Goal: Find specific page/section: Find specific page/section

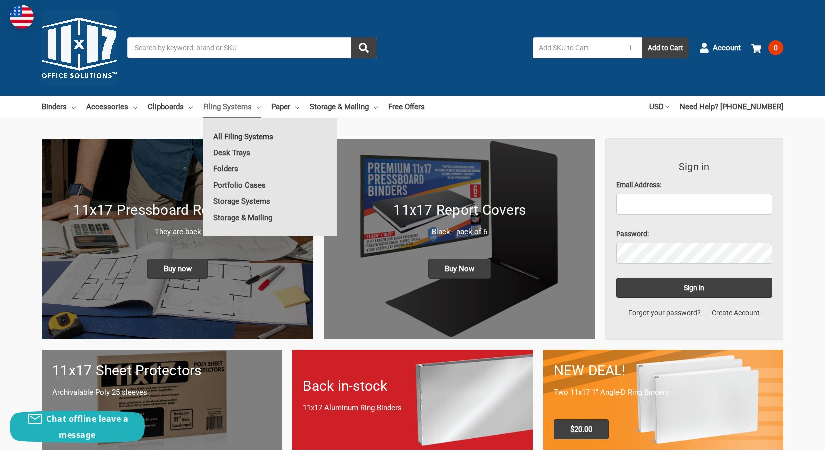
click at [246, 134] on link "All Filing Systems" at bounding box center [270, 137] width 134 height 16
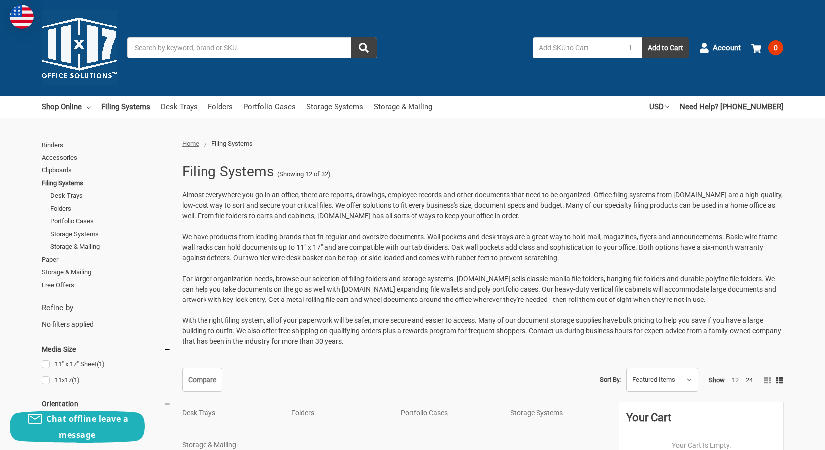
click at [237, 47] on input "Search" at bounding box center [251, 47] width 249 height 21
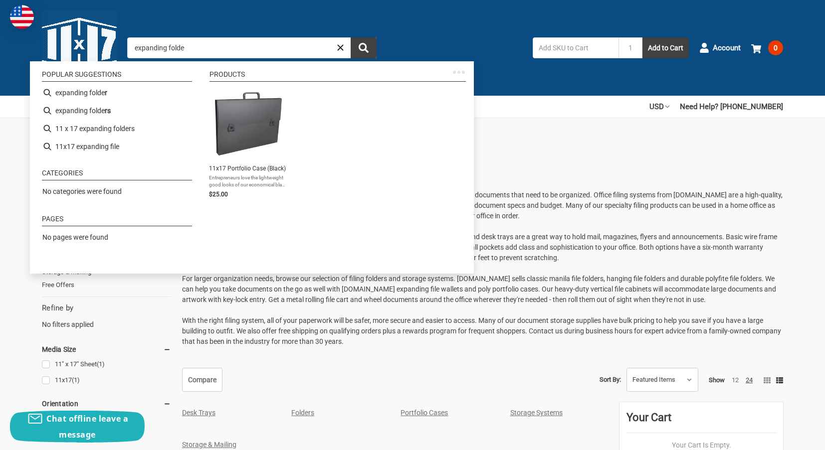
type input "expanding folder"
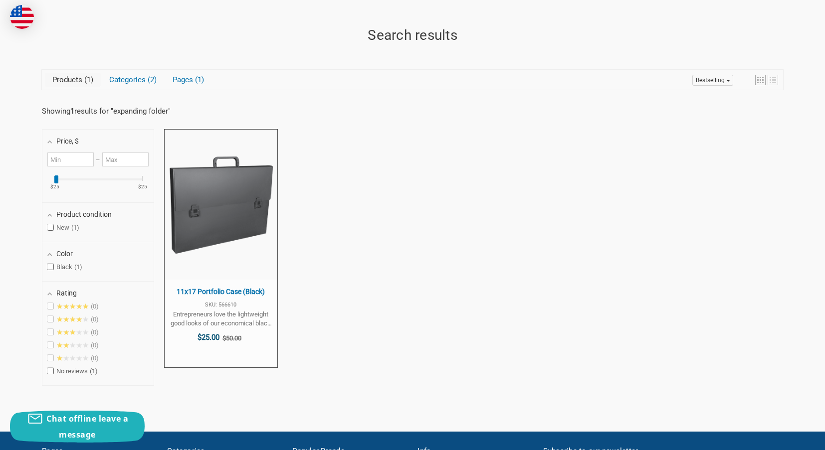
scroll to position [150, 0]
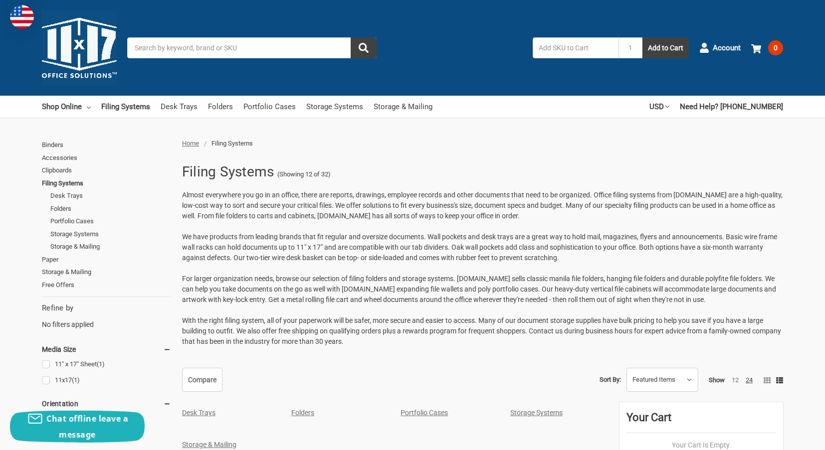
click at [225, 44] on input "Search" at bounding box center [251, 47] width 249 height 21
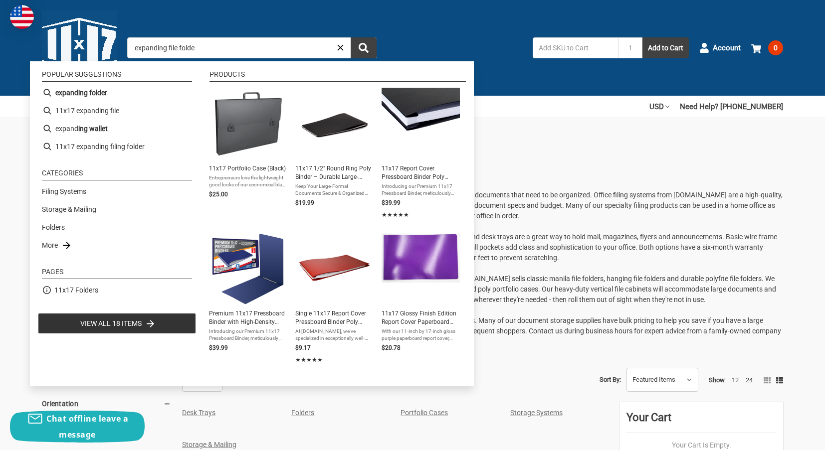
type input "expanding file folder"
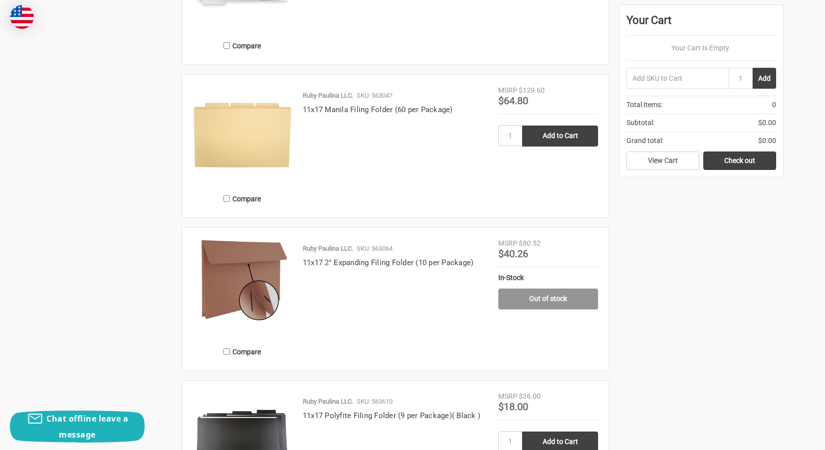
scroll to position [1546, 0]
